Goal: Transaction & Acquisition: Purchase product/service

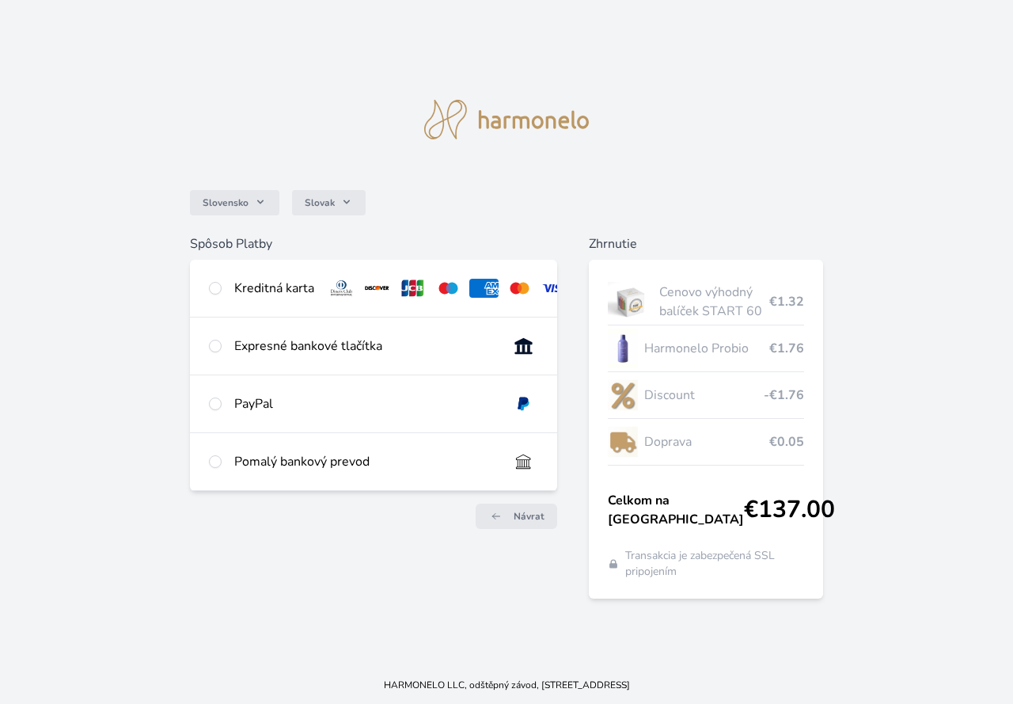
click at [229, 290] on div "Kreditná karta" at bounding box center [373, 288] width 367 height 57
radio input "true"
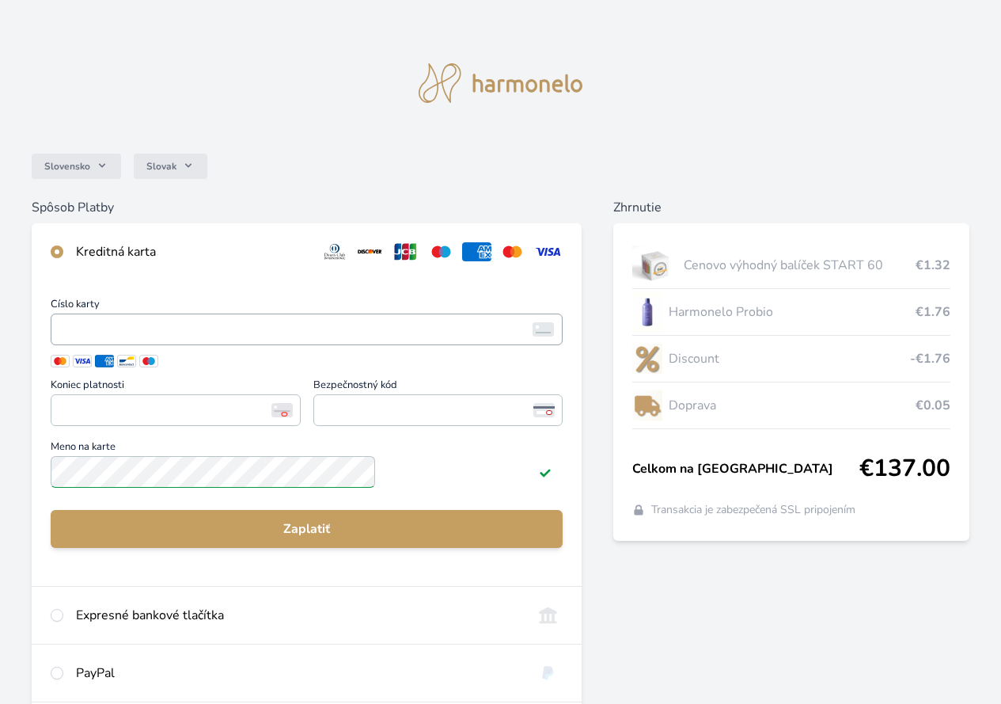
click at [311, 327] on span "<p>Your browser does not support iframes.</p>" at bounding box center [307, 329] width 512 height 32
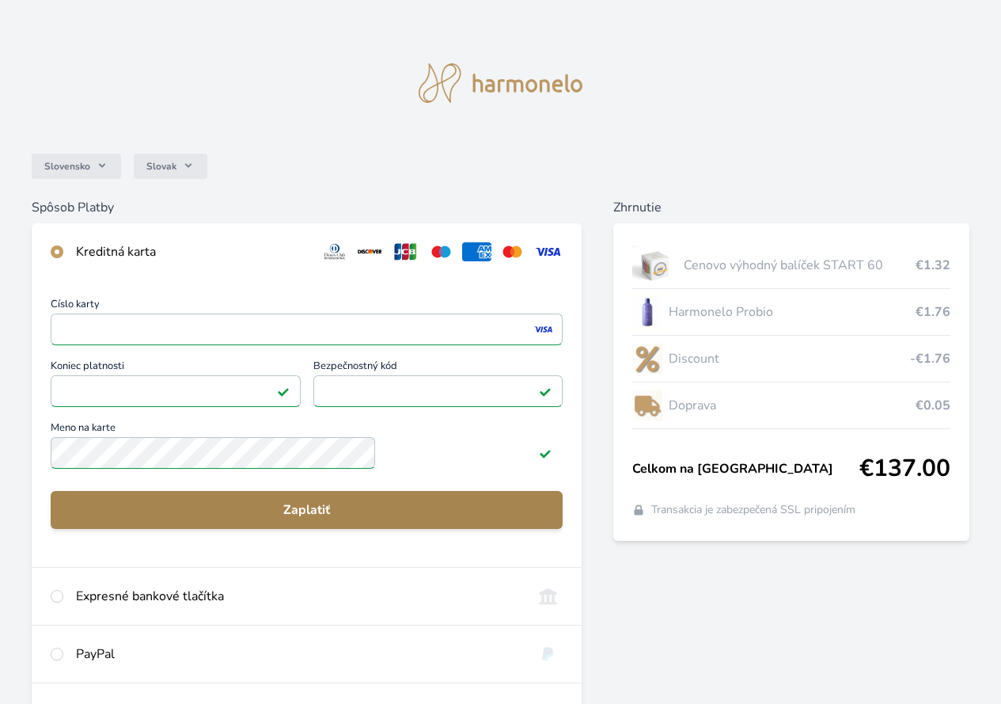
click at [378, 518] on span "Zaplatiť" at bounding box center [306, 509] width 487 height 19
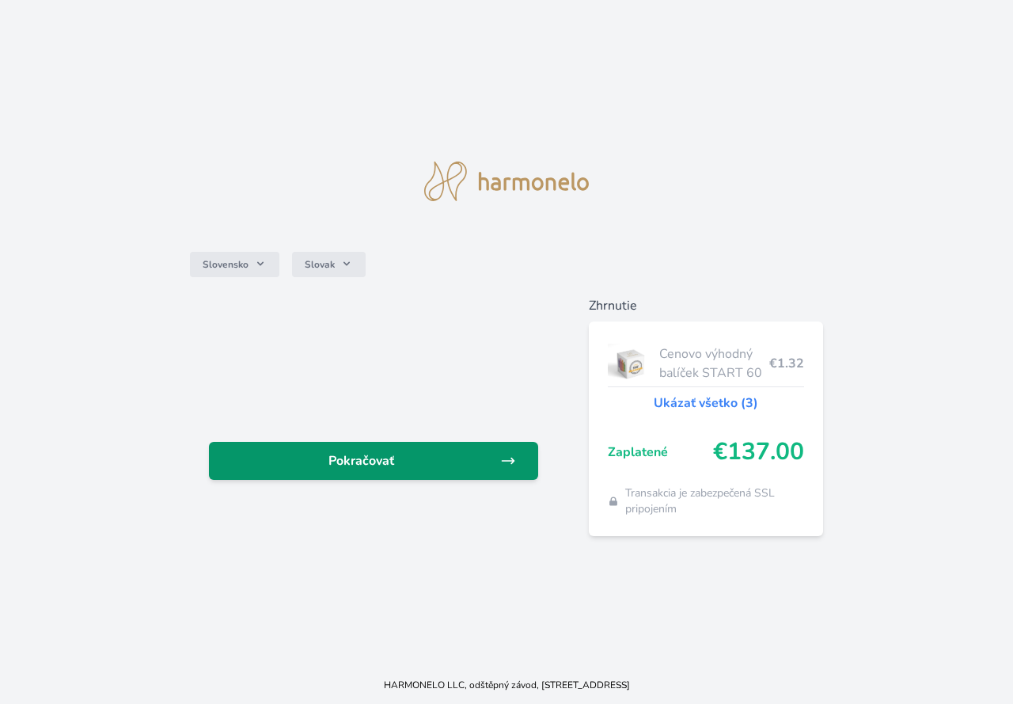
click at [455, 461] on span "Pokračovať" at bounding box center [361, 460] width 279 height 19
